Goal: Task Accomplishment & Management: Manage account settings

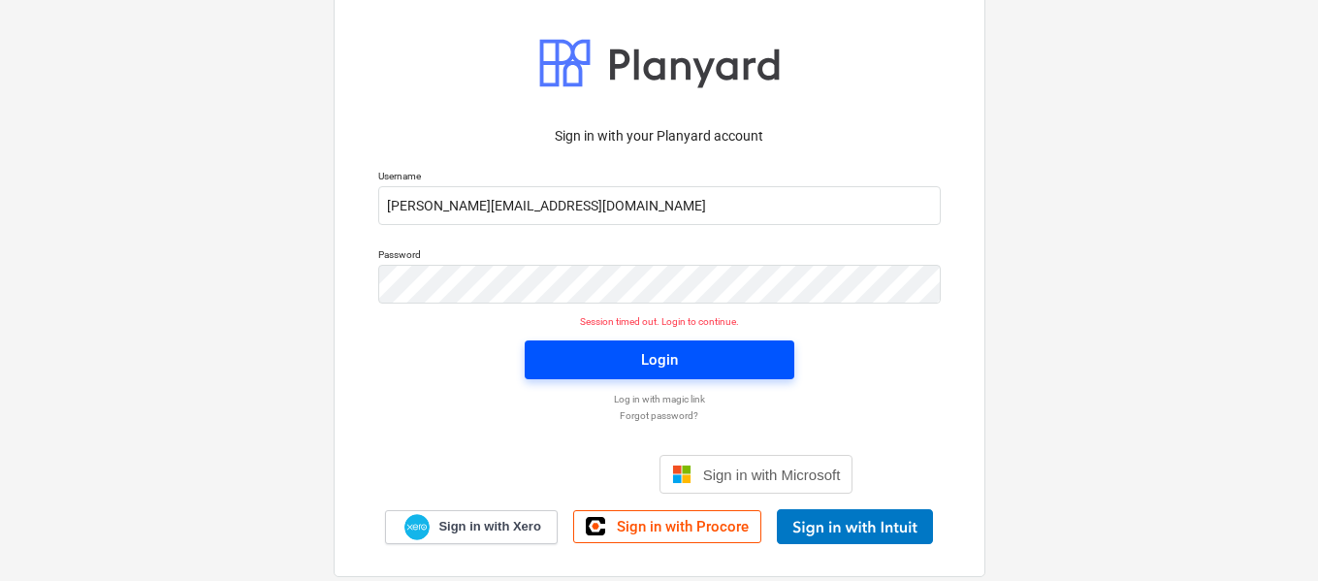
click at [695, 363] on span "Login" at bounding box center [659, 359] width 223 height 25
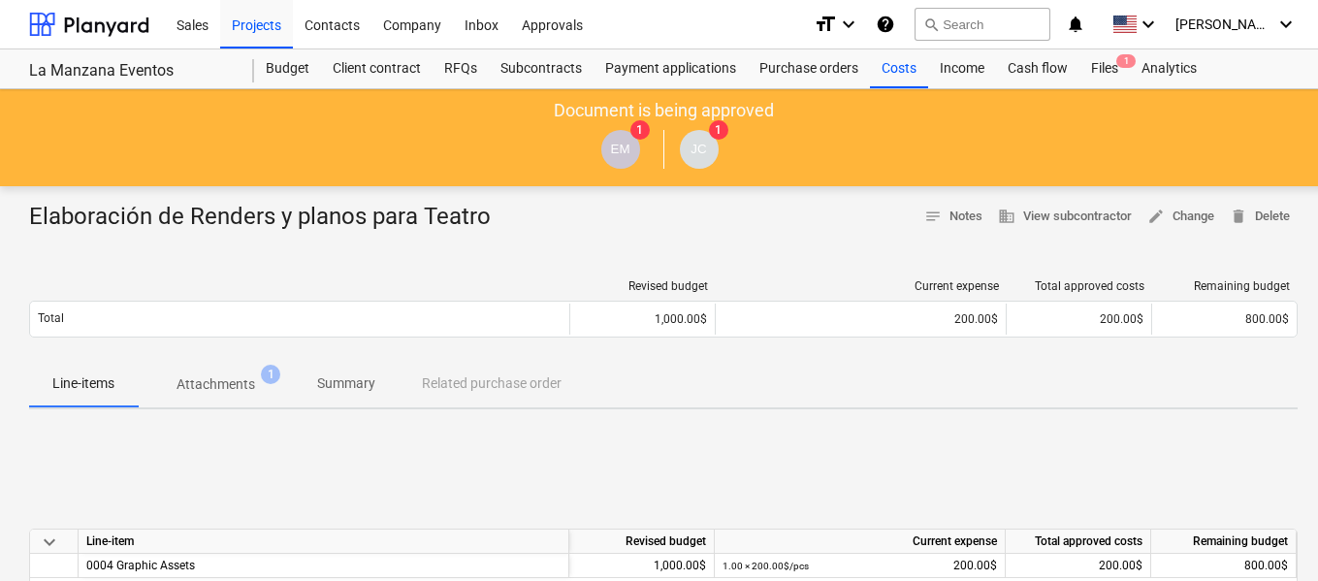
click at [1296, 14] on div "Project fetching failed" at bounding box center [1047, 20] width 524 height 41
click at [1280, 20] on div "Project fetching failed" at bounding box center [1047, 20] width 524 height 41
click at [1271, 28] on div "Project fetching failed" at bounding box center [1047, 20] width 524 height 41
click at [1268, 32] on div "Project fetching failed" at bounding box center [1047, 20] width 524 height 41
click at [983, 64] on div "Income" at bounding box center [962, 68] width 68 height 39
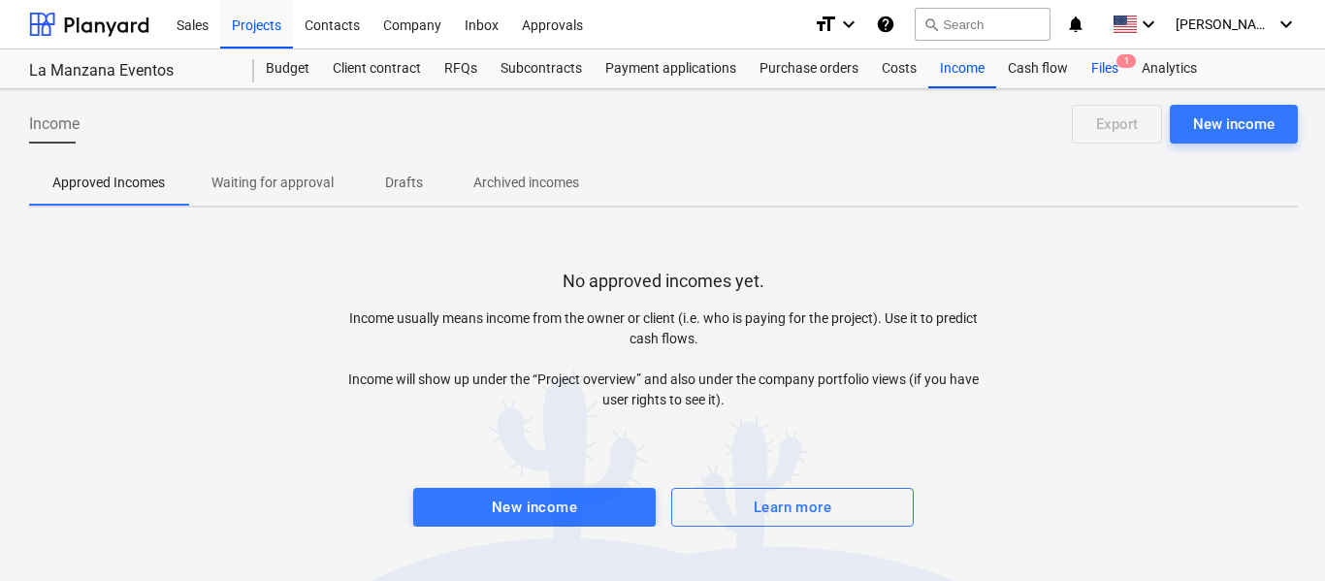
click at [1101, 69] on div "Files 1" at bounding box center [1105, 68] width 50 height 39
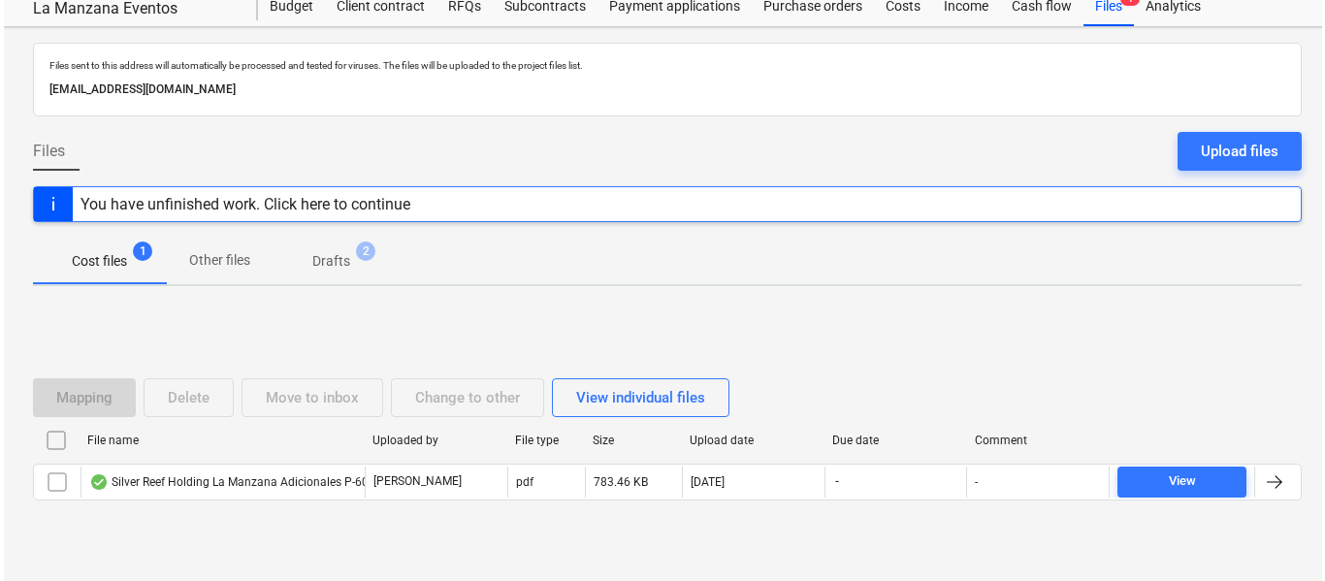
scroll to position [97, 0]
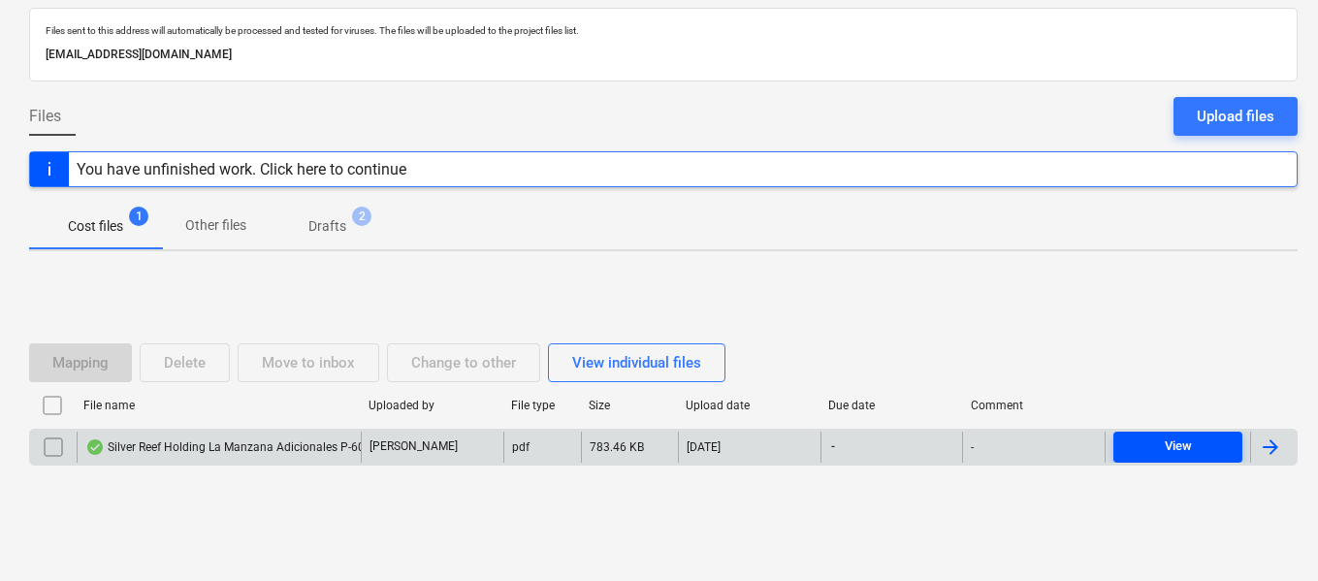
click at [1172, 442] on div "View" at bounding box center [1178, 447] width 27 height 22
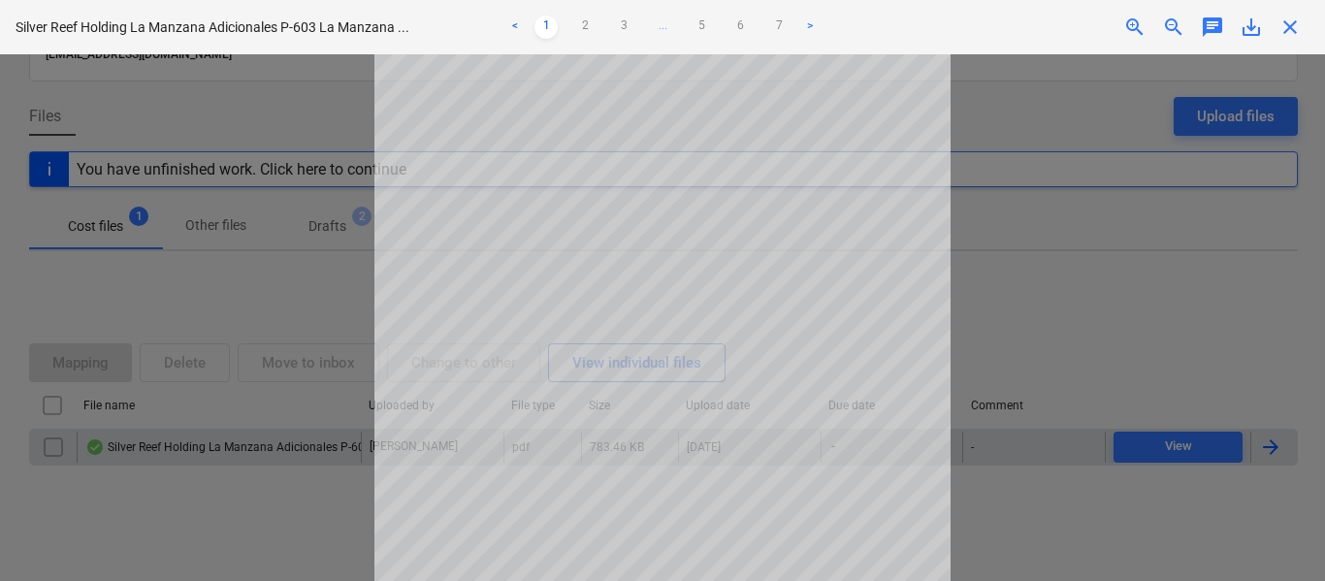
click at [1144, 203] on div at bounding box center [662, 317] width 1325 height 527
click at [1290, 28] on div "Project fetching failed" at bounding box center [1054, 20] width 524 height 41
click at [588, 26] on link "2" at bounding box center [584, 27] width 23 height 23
click at [613, 27] on link "3" at bounding box center [623, 27] width 23 height 23
click at [663, 31] on link "4" at bounding box center [662, 27] width 23 height 23
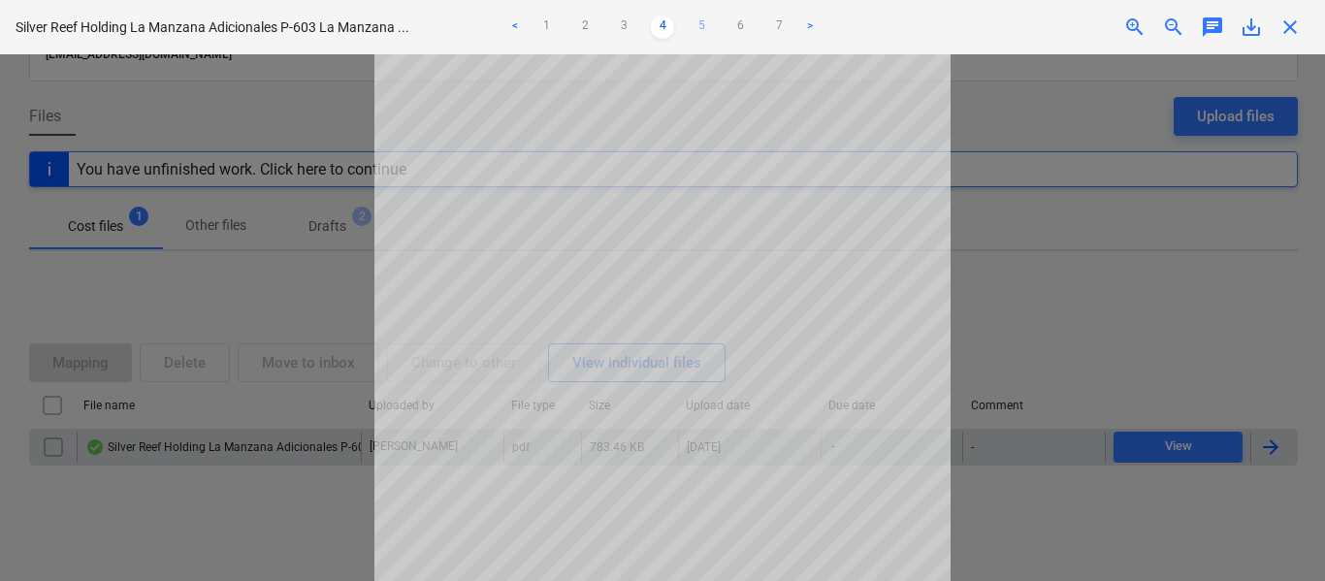
click at [707, 26] on link "5" at bounding box center [701, 27] width 23 height 23
click at [756, 26] on ul "< 1 2 3 4 5 6 7 >" at bounding box center [663, 27] width 432 height 23
click at [738, 26] on link "6" at bounding box center [740, 27] width 23 height 23
click at [771, 25] on link "7" at bounding box center [778, 27] width 23 height 23
click at [1288, 25] on div "Project fetching failed" at bounding box center [1054, 20] width 524 height 41
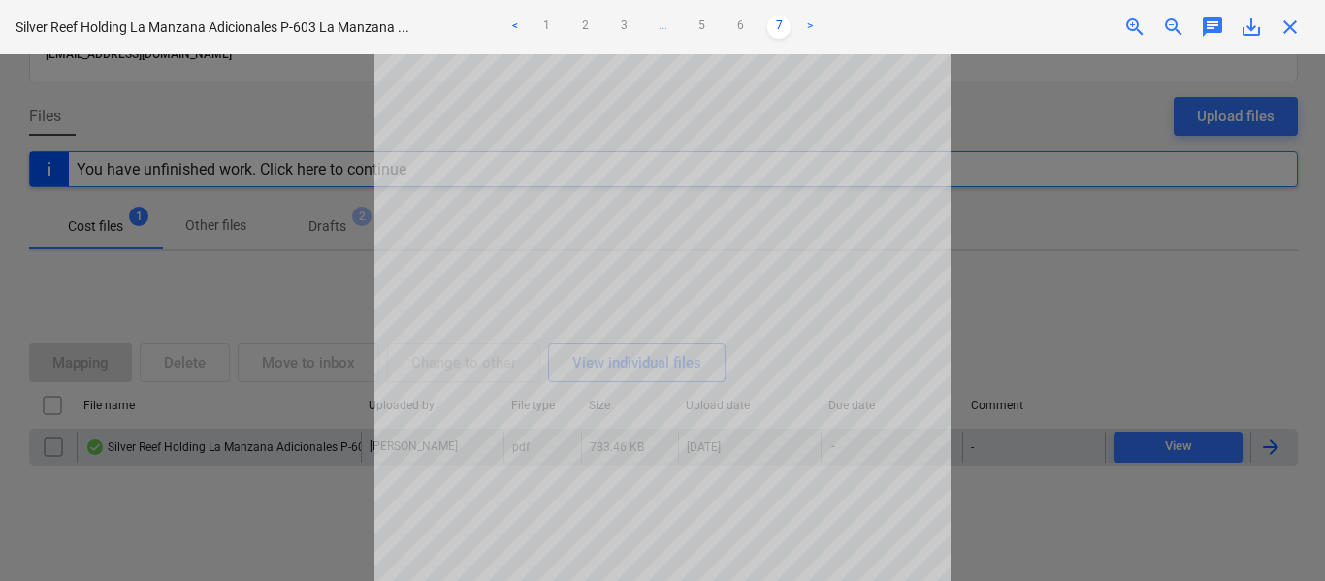
click at [1288, 25] on div "Project fetching failed" at bounding box center [1054, 20] width 524 height 41
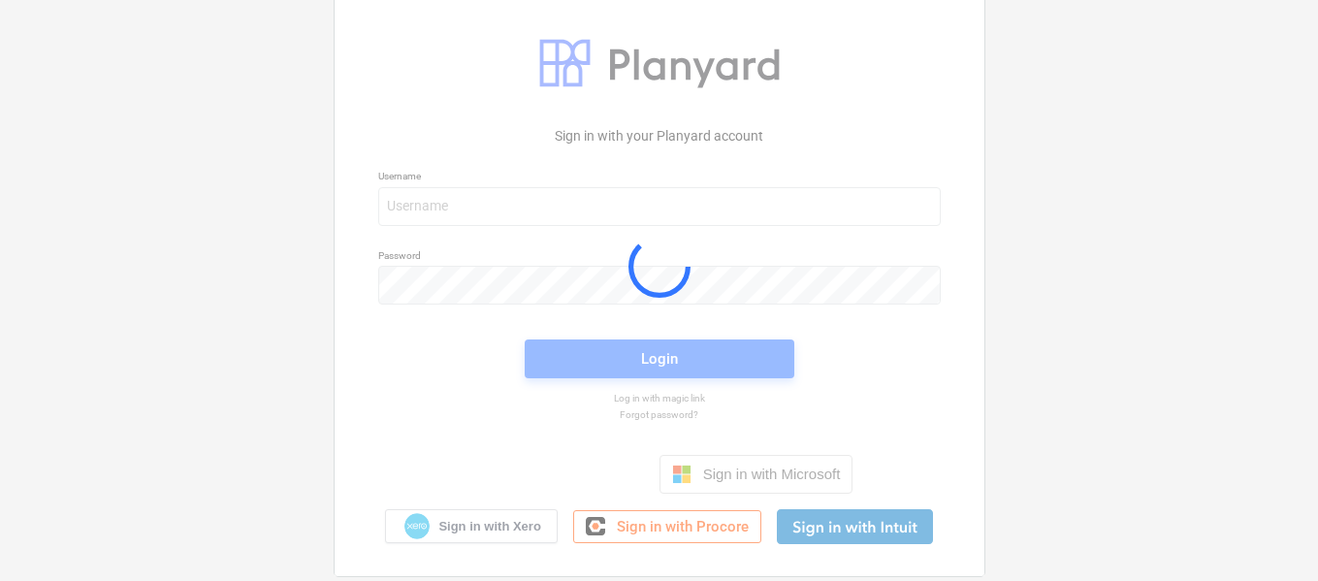
scroll to position [60, 0]
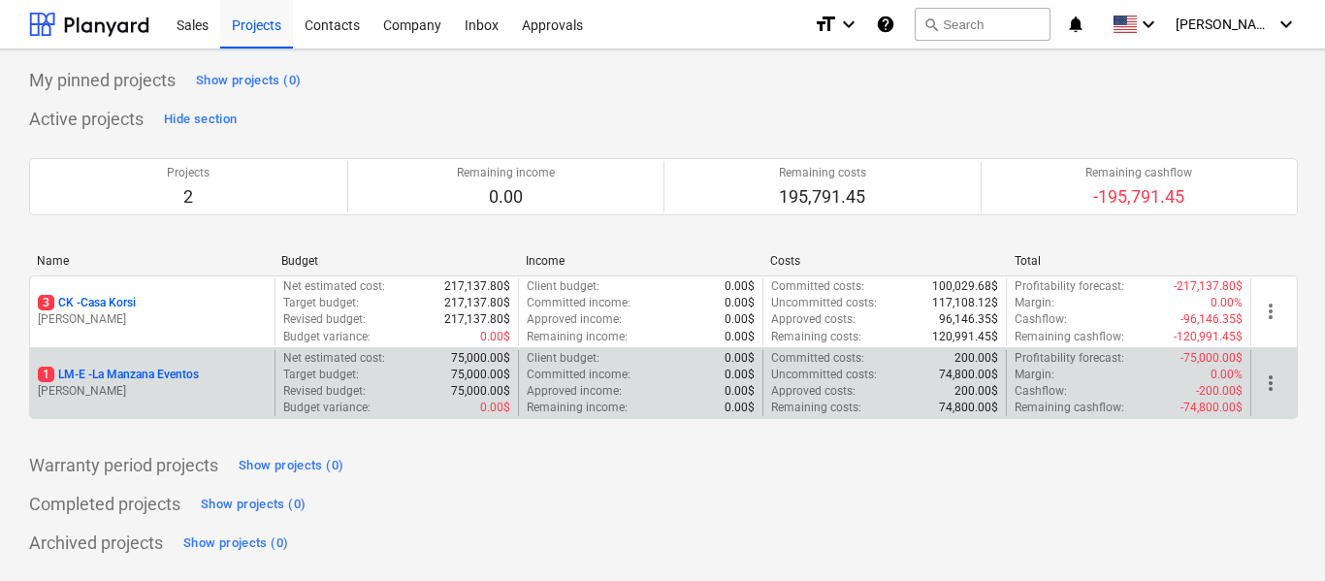
click at [178, 375] on p "1 LM-E - La Manzana Eventos" at bounding box center [118, 375] width 161 height 16
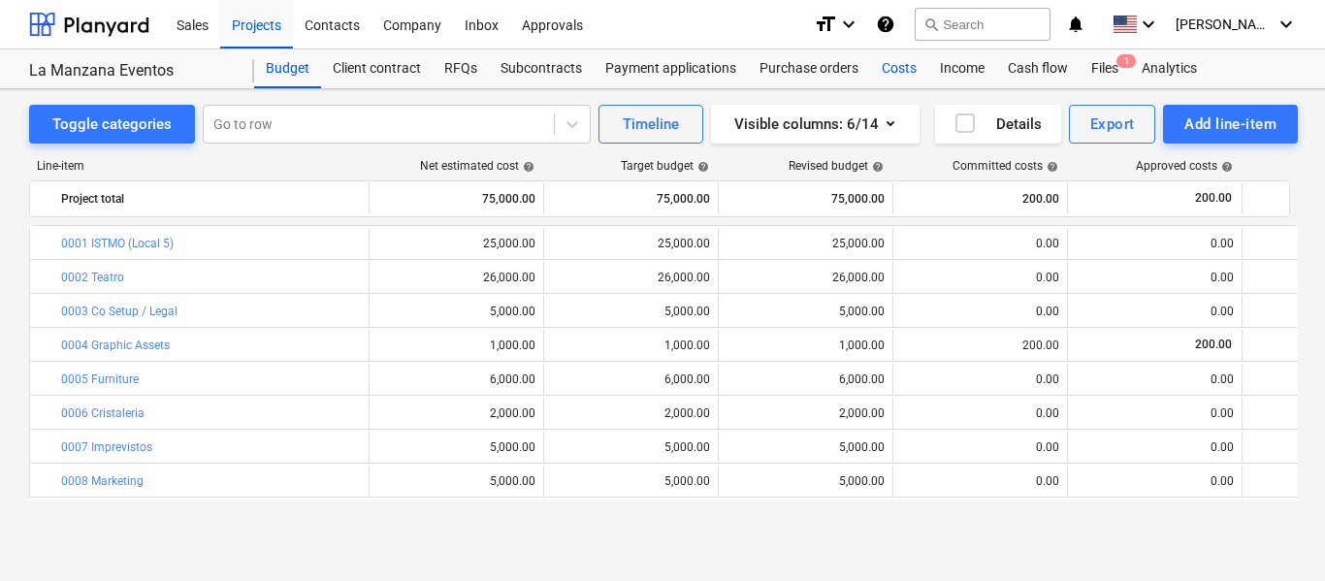
click at [906, 74] on div "Costs" at bounding box center [899, 68] width 58 height 39
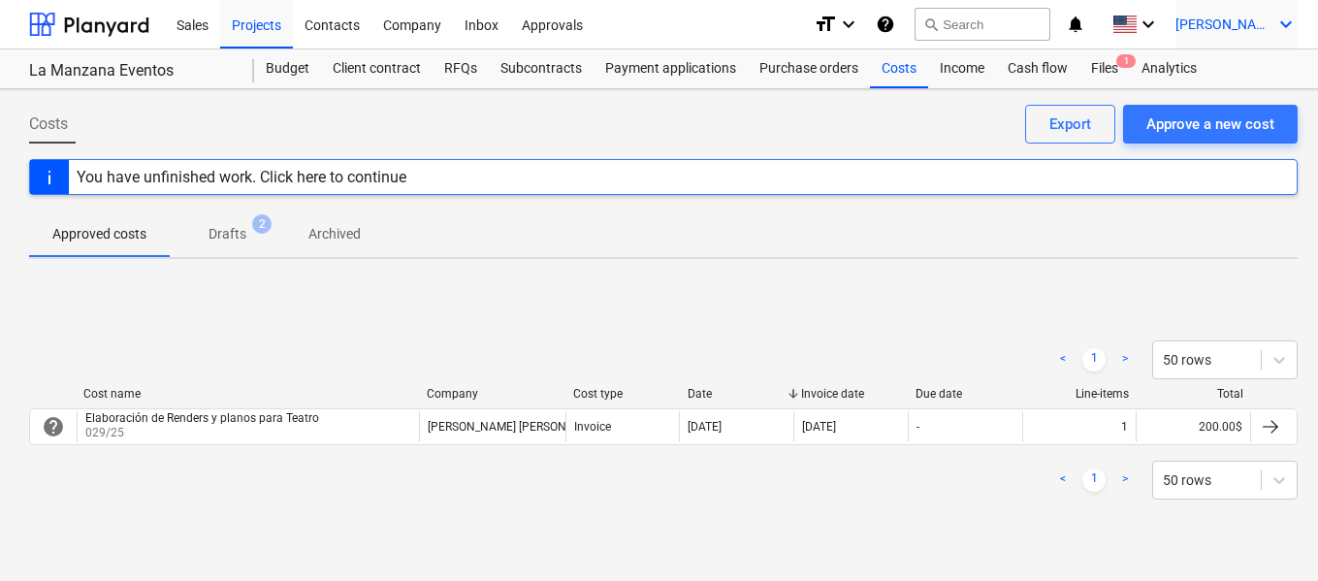
click at [1248, 29] on span "[PERSON_NAME]" at bounding box center [1224, 24] width 97 height 16
click at [1215, 75] on div "Settings" at bounding box center [1240, 75] width 116 height 31
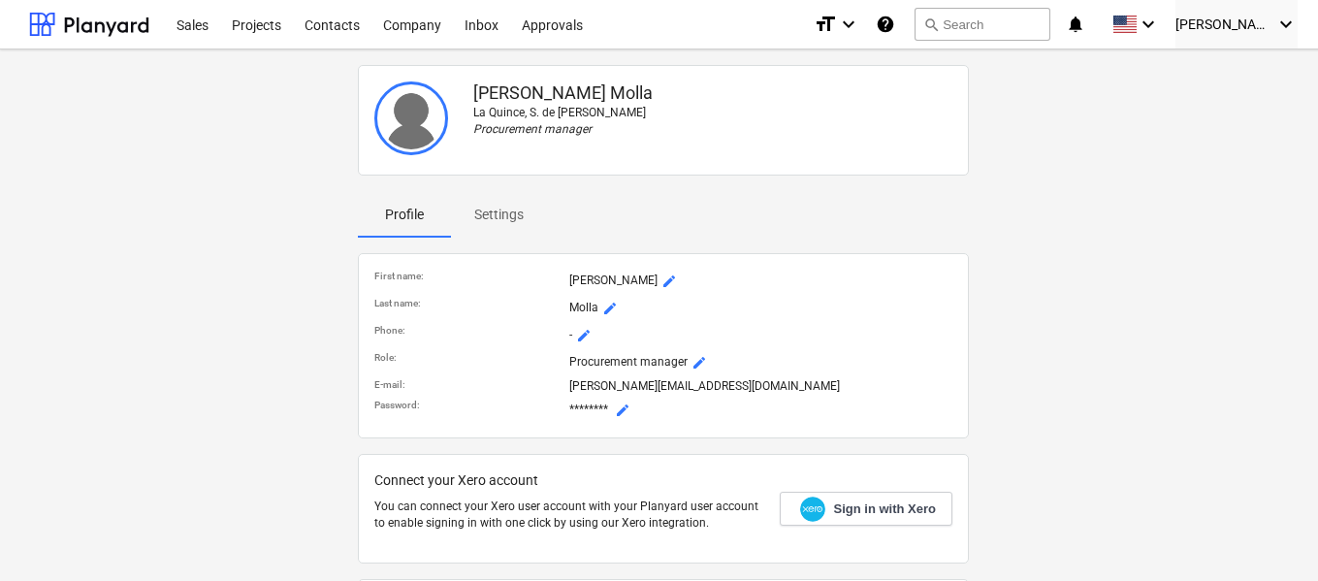
click at [623, 412] on span "mode_edit" at bounding box center [623, 411] width 16 height 16
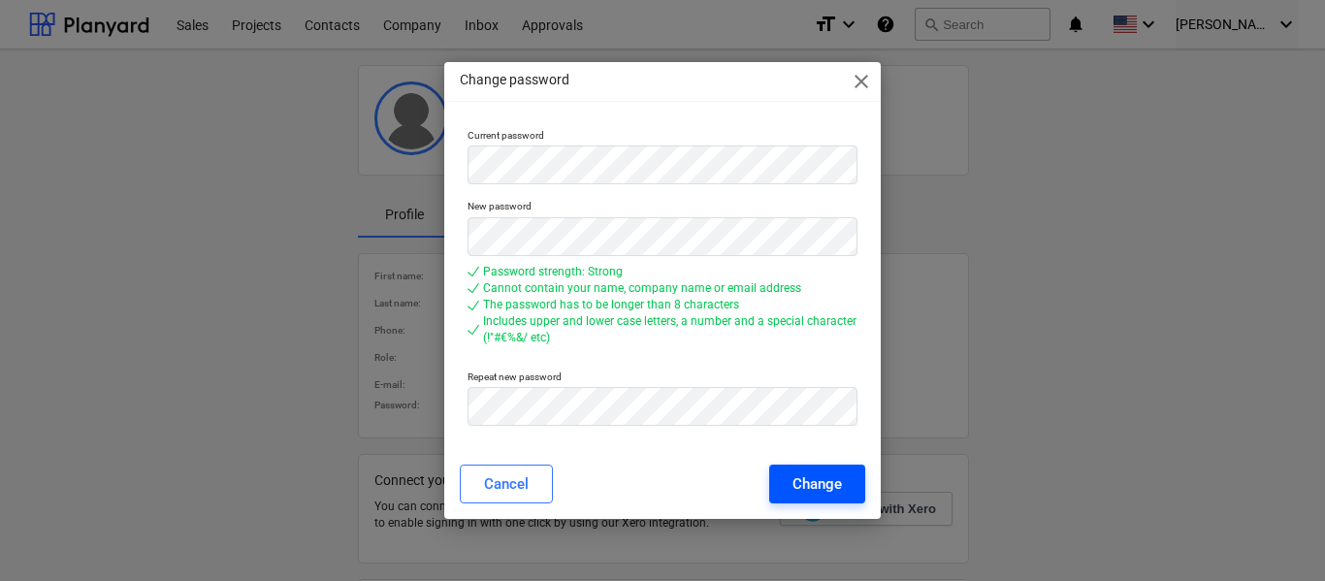
click at [810, 488] on div "Change" at bounding box center [817, 483] width 49 height 25
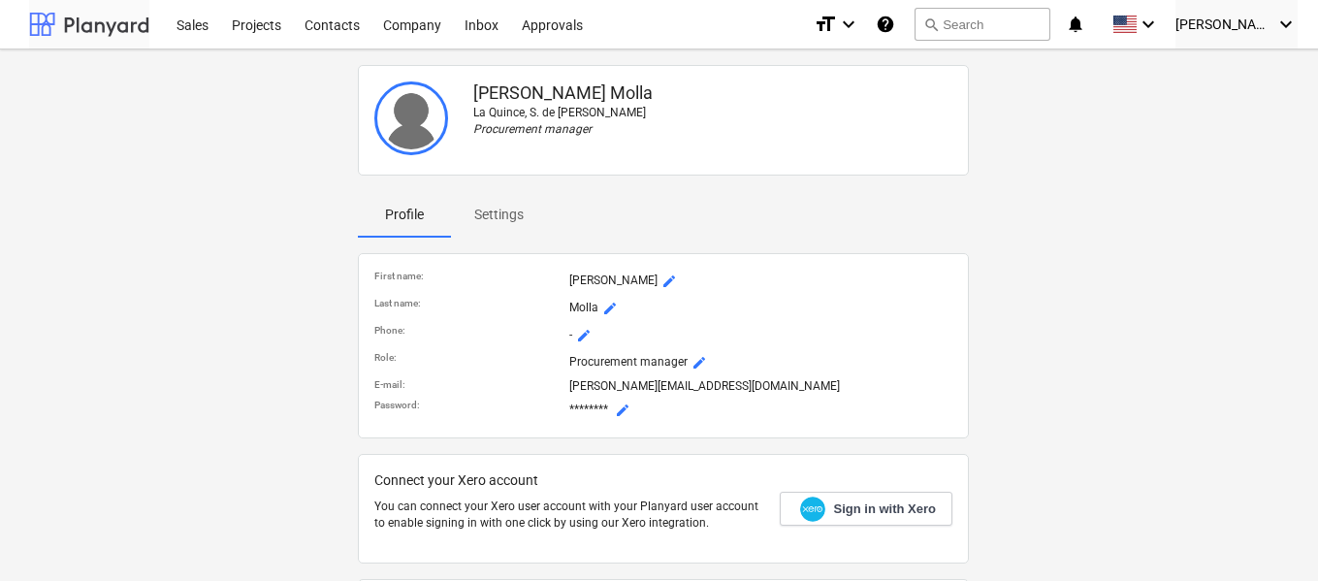
click at [147, 28] on div at bounding box center [89, 24] width 120 height 49
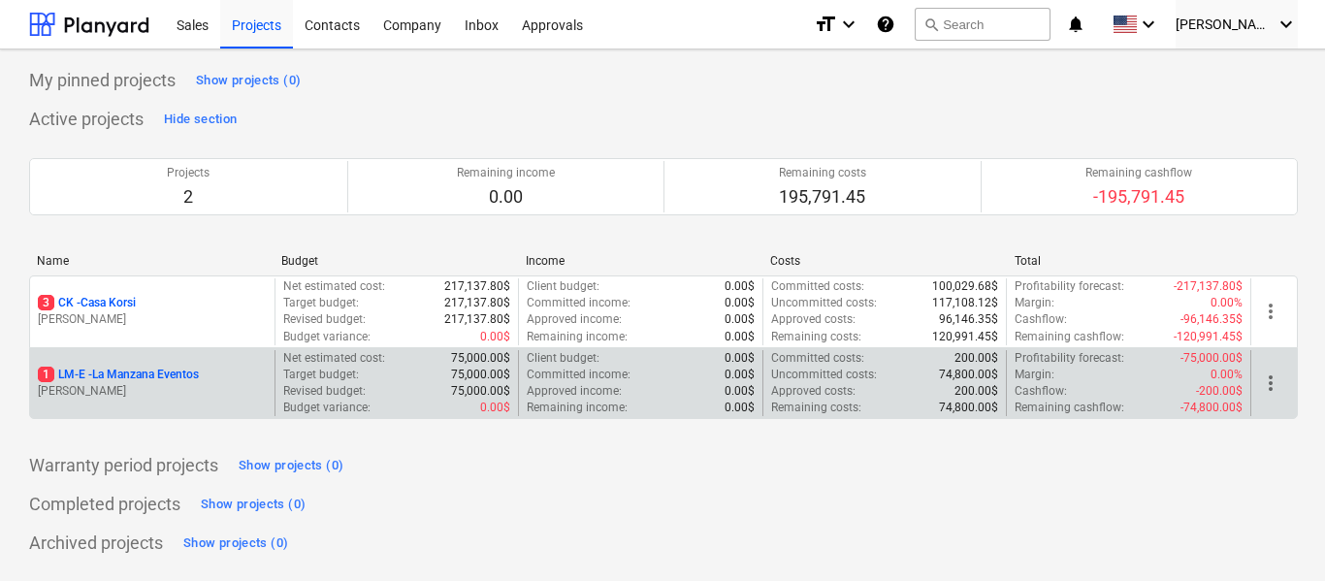
click at [205, 385] on p "[PERSON_NAME]" at bounding box center [152, 391] width 229 height 16
